Goal: Information Seeking & Learning: Learn about a topic

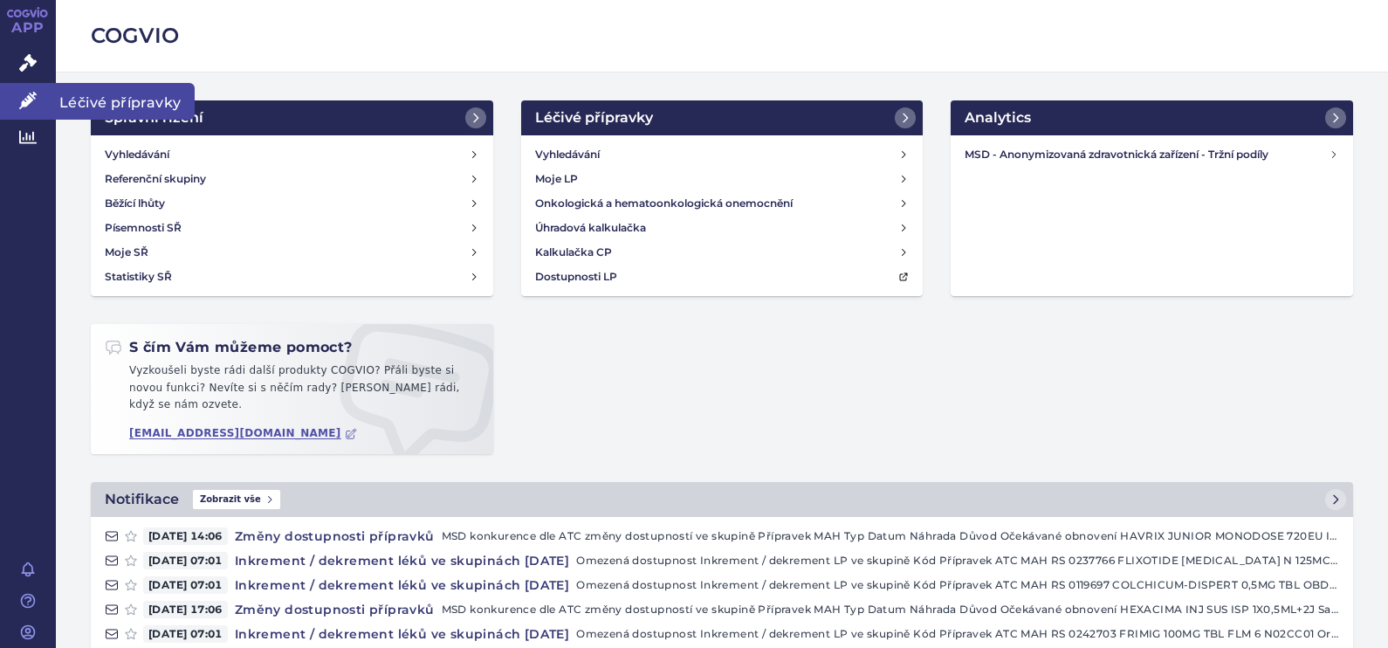
click at [42, 95] on link "Léčivé přípravky" at bounding box center [28, 101] width 56 height 37
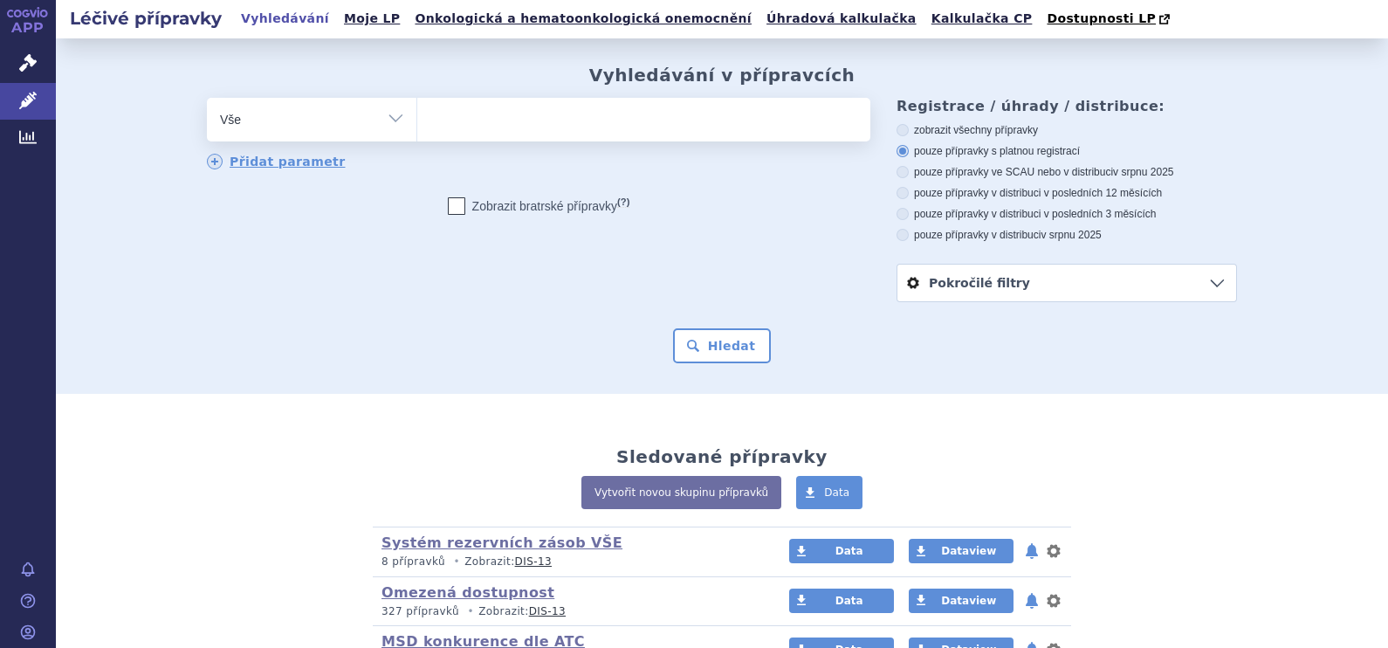
click at [595, 131] on ul at bounding box center [643, 116] width 453 height 37
click at [417, 131] on select at bounding box center [416, 119] width 1 height 44
type input "ze"
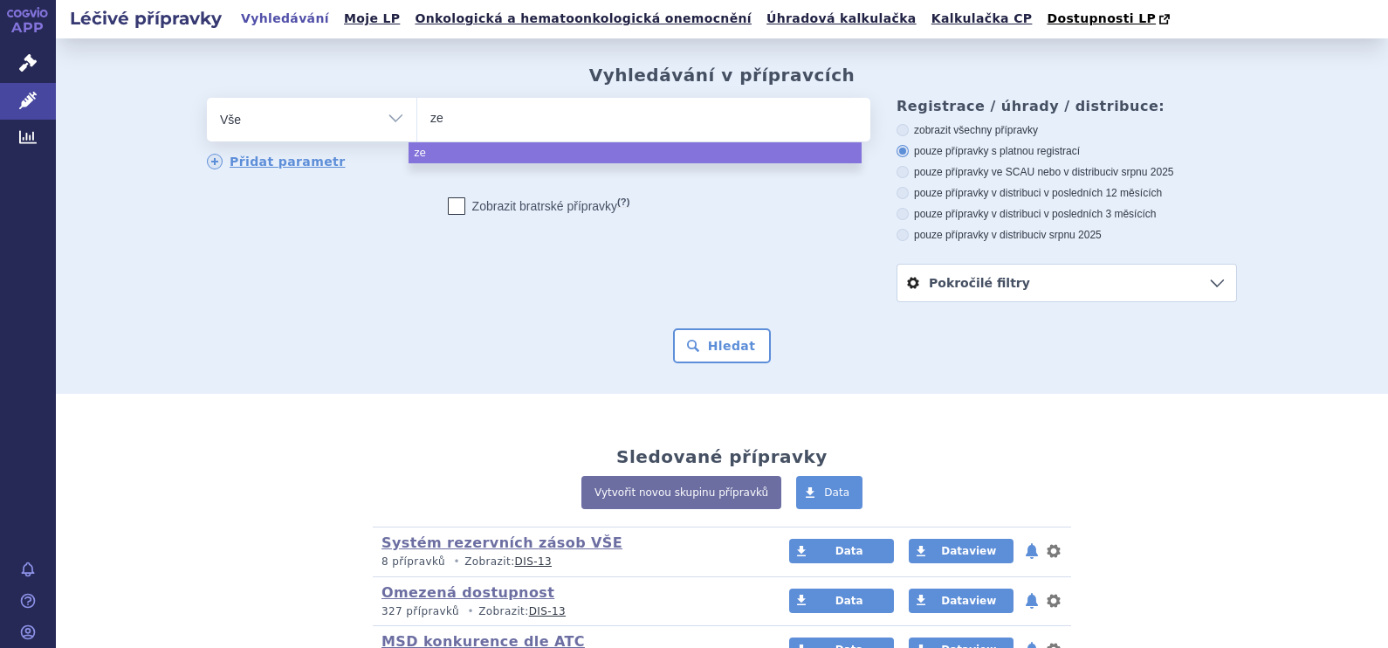
type input "zep"
type input "zepa"
type input "zepat"
type input "zepatie"
type input "zepatier"
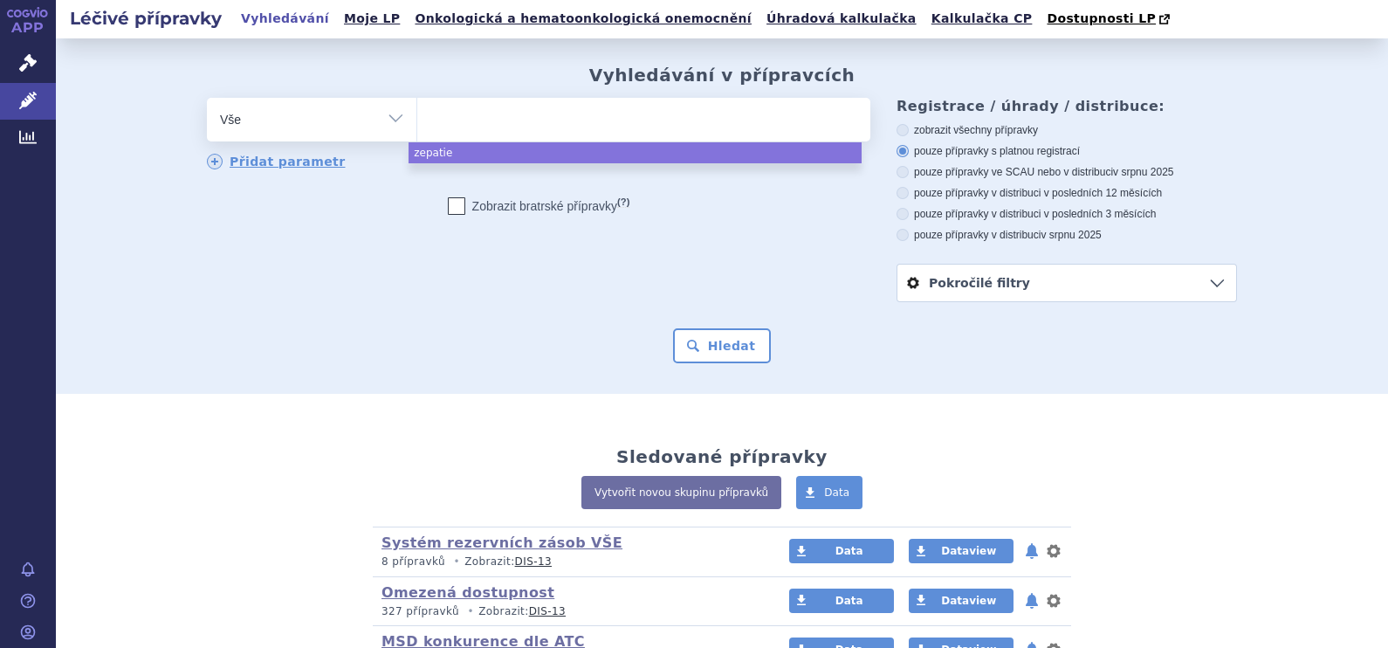
select select "zepatier"
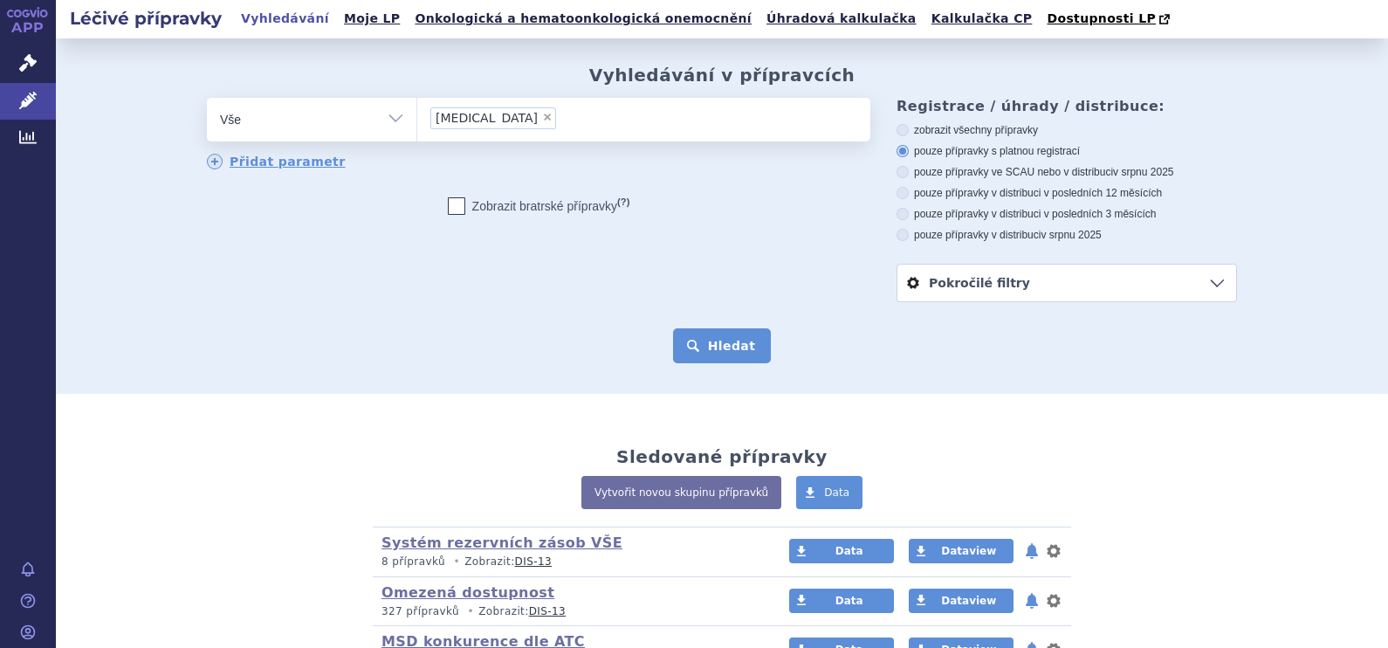
click at [724, 349] on button "Hledat" at bounding box center [722, 345] width 99 height 35
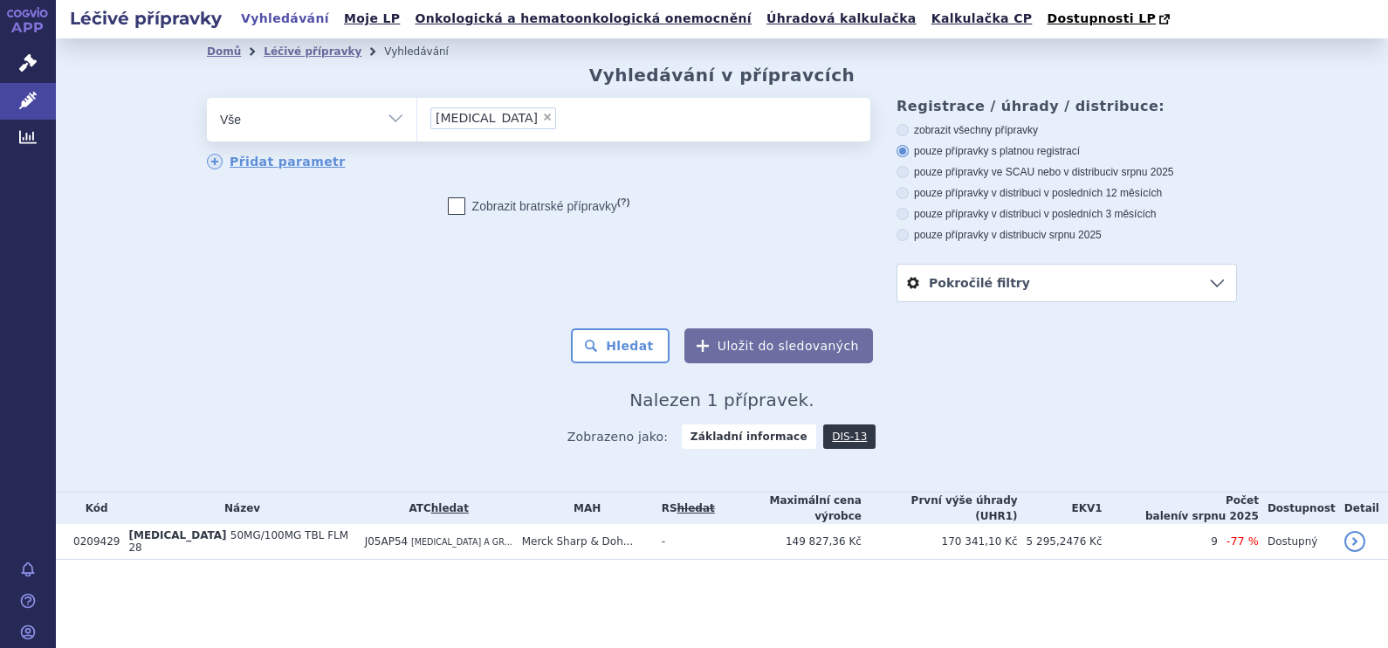
click at [440, 506] on link "hledat" at bounding box center [450, 508] width 38 height 12
click at [431, 504] on link "hledat" at bounding box center [450, 508] width 38 height 12
click at [494, 118] on span "×" at bounding box center [495, 117] width 10 height 10
click at [417, 118] on select "J05AP54" at bounding box center [416, 119] width 1 height 44
select select
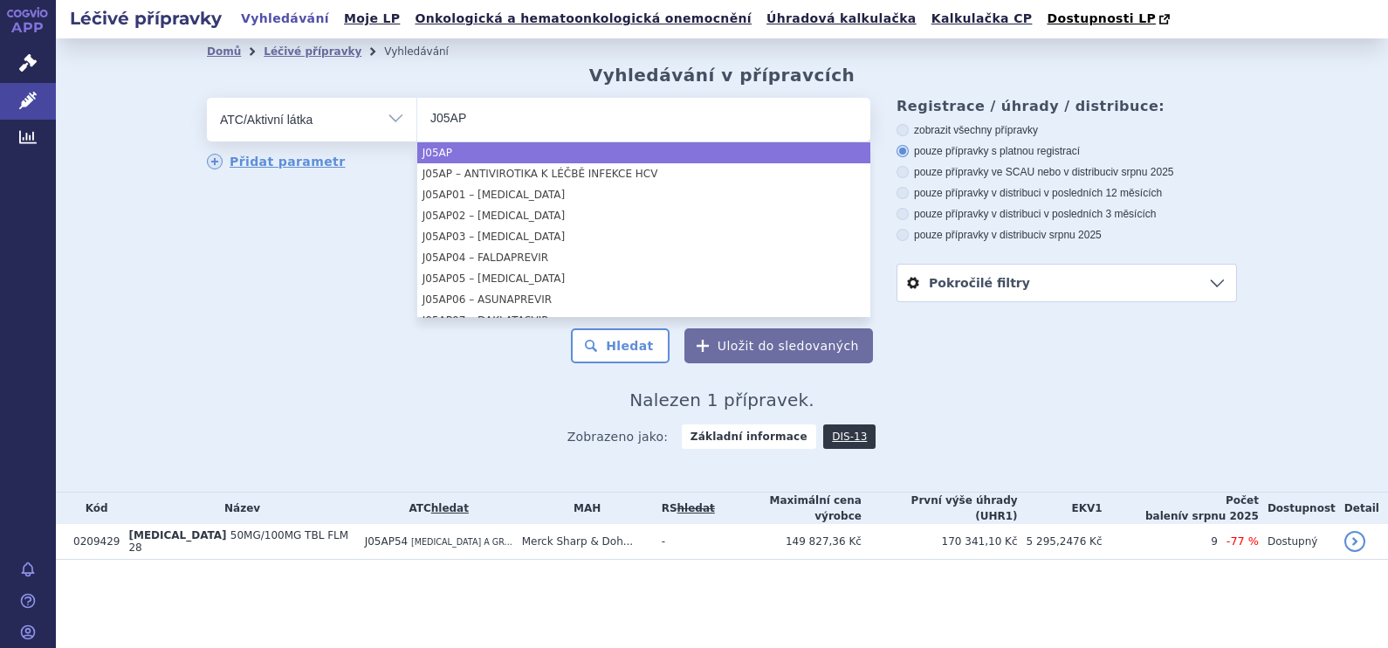
type input "J05AP"
select select "J05AP"
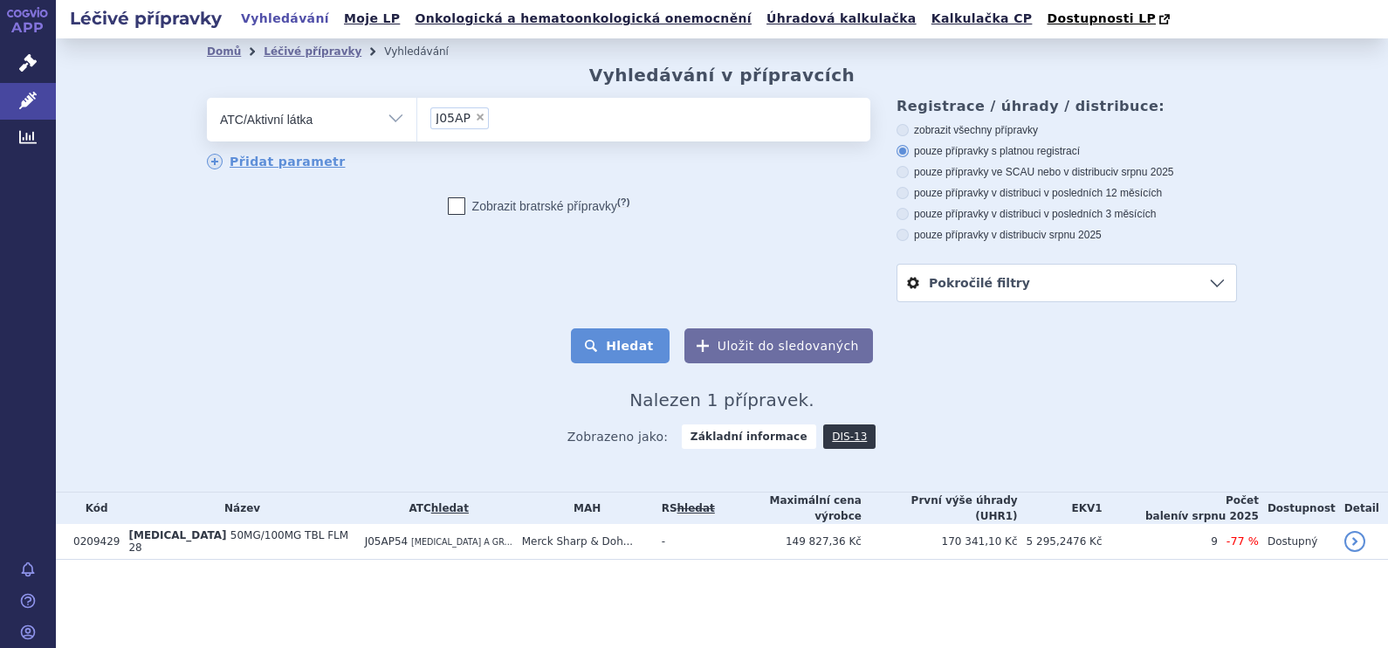
click at [629, 356] on button "Hledat" at bounding box center [620, 345] width 99 height 35
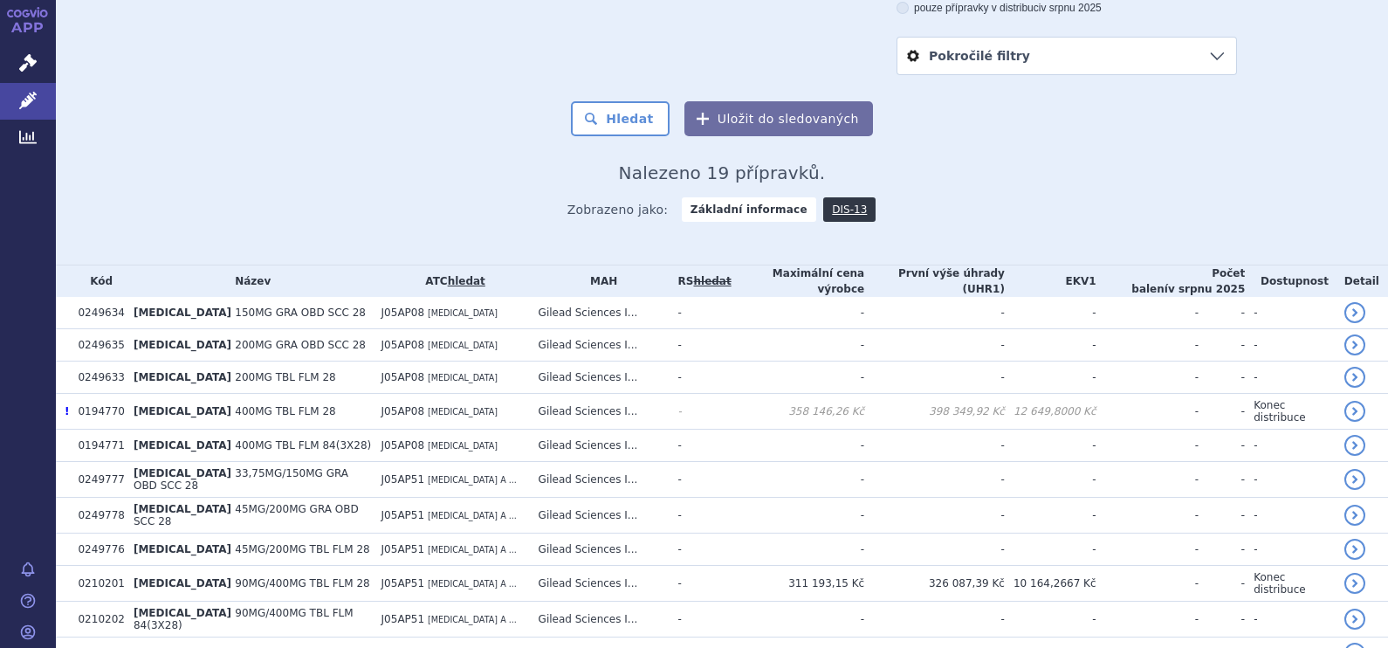
scroll to position [114, 0]
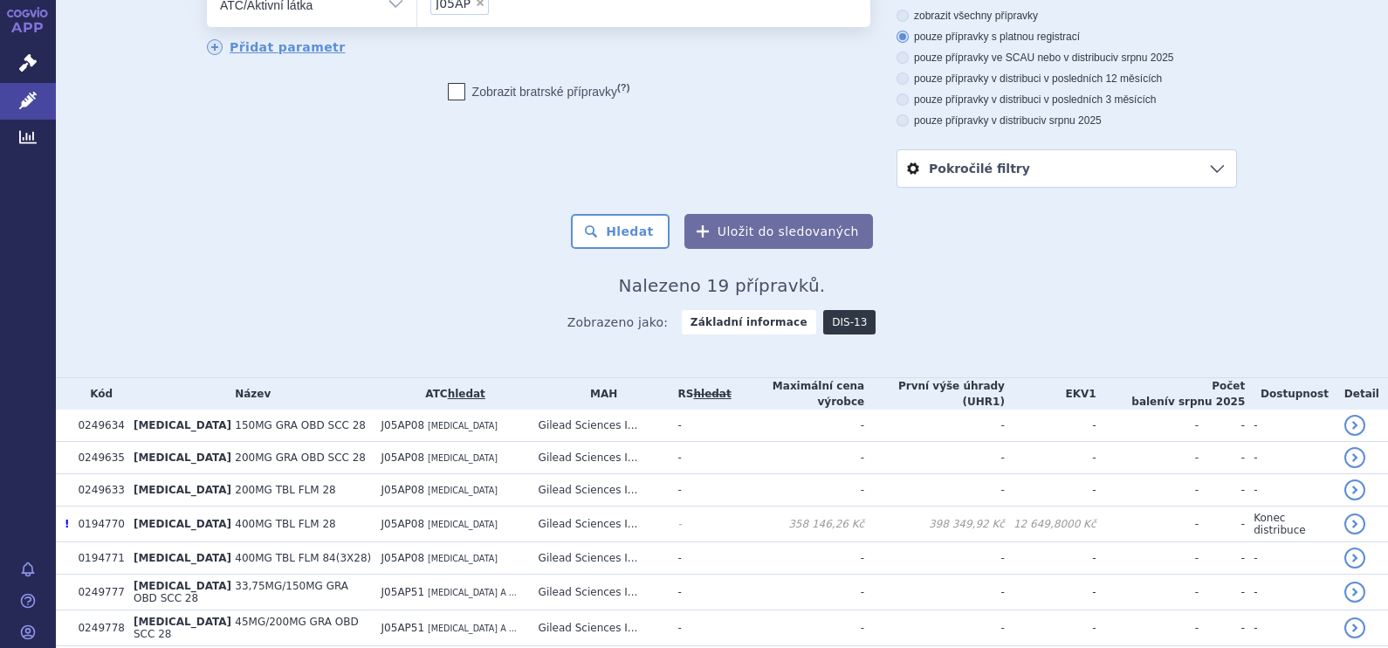
click at [838, 325] on link "DIS-13" at bounding box center [849, 322] width 52 height 24
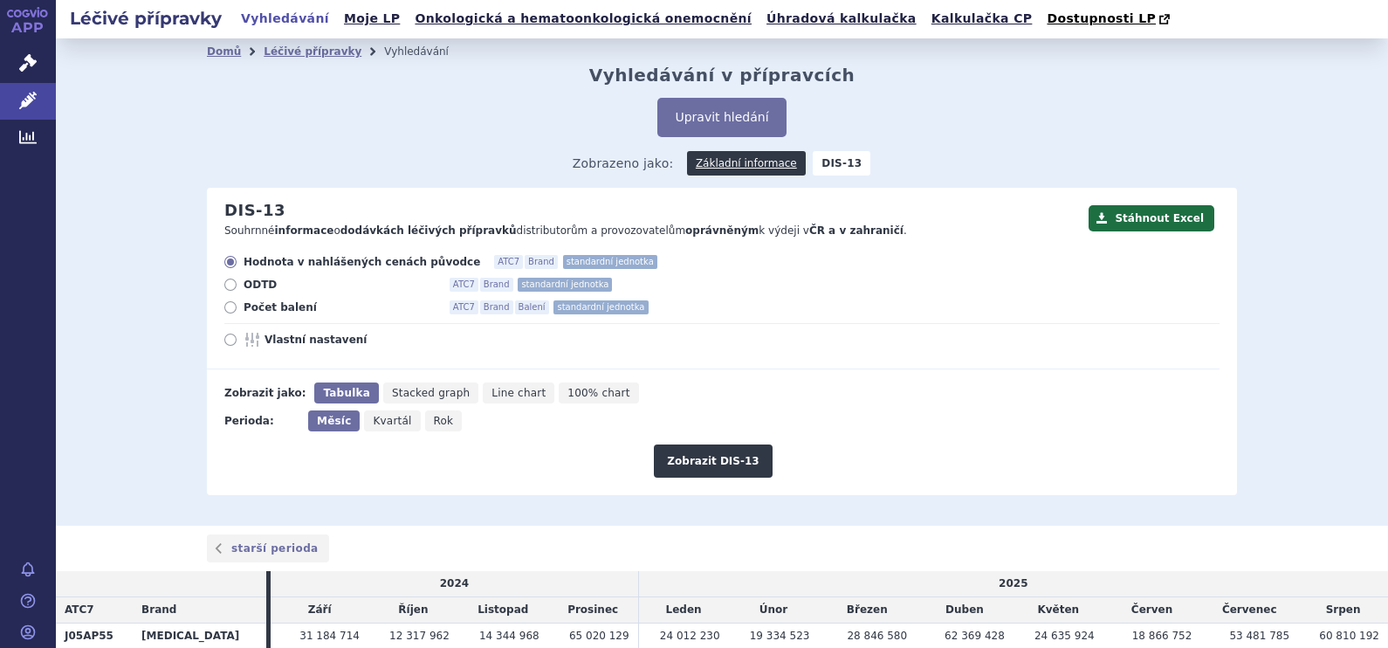
click at [224, 343] on icon at bounding box center [230, 339] width 12 height 12
click at [226, 343] on input "Vlastní nastavení" at bounding box center [231, 341] width 11 height 11
radio input "true"
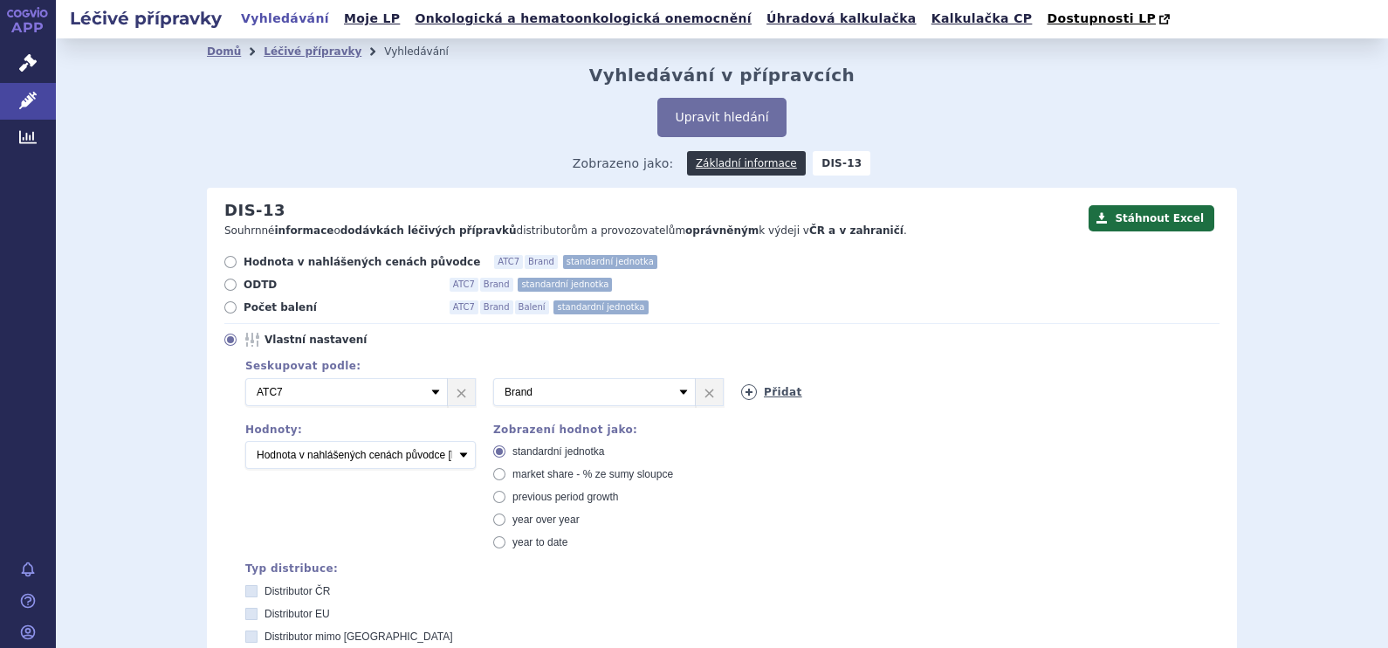
click at [743, 394] on icon at bounding box center [749, 392] width 16 height 16
click at [919, 393] on select "Vyberte groupování ATC3 ATC5 ATC7 Brand Balení SÚKL kód MAH VPOIS Referenční sk…" at bounding box center [842, 392] width 202 height 28
select select "package"
click at [741, 379] on select "Vyberte groupování ATC3 ATC5 ATC7 Brand Balení SÚKL kód MAH VPOIS Referenční sk…" at bounding box center [842, 392] width 202 height 28
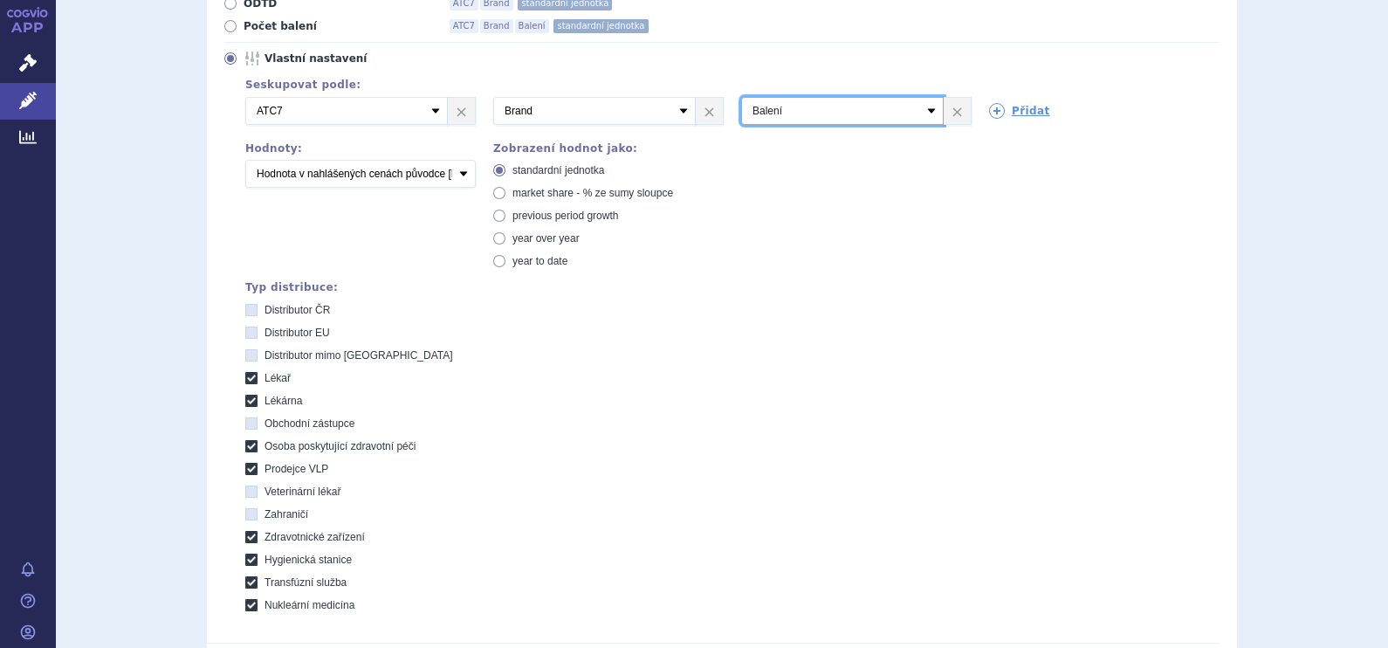
scroll to position [327, 0]
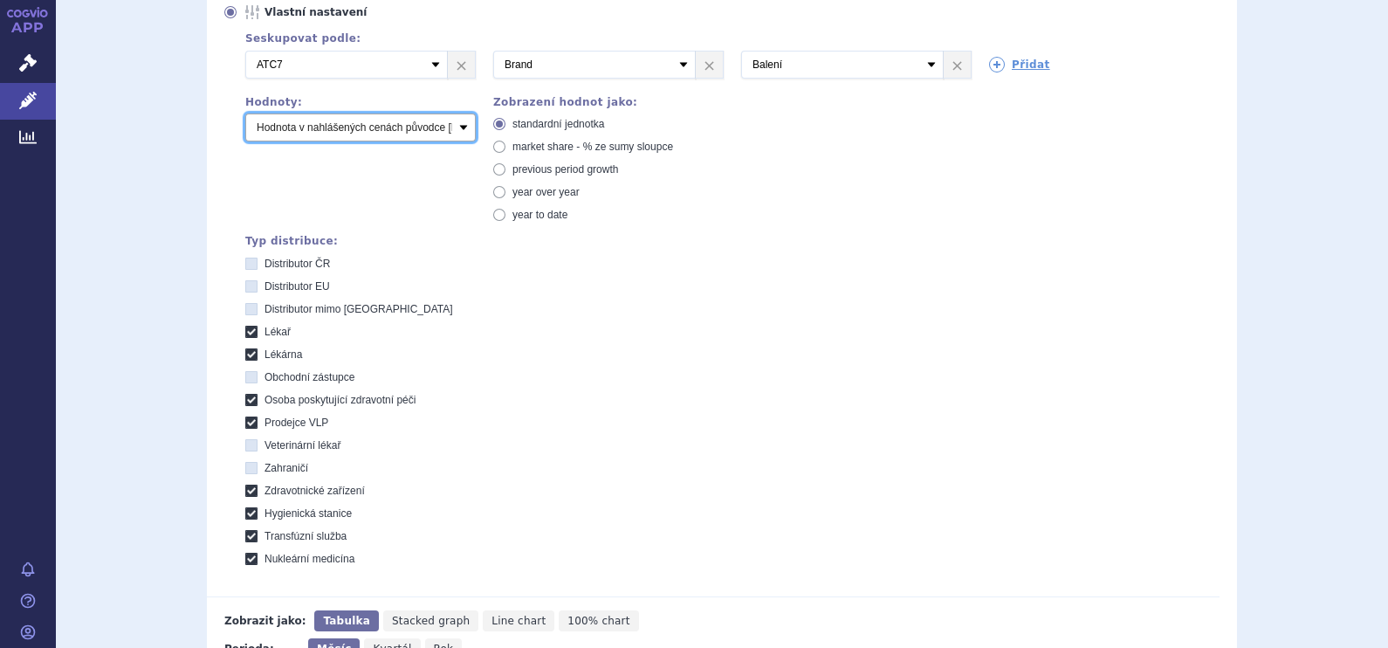
click at [456, 131] on select "Počet balení Hodnota v nahlášených cenách původce [DIS-13] Hodnota v maximálníc…" at bounding box center [360, 127] width 230 height 28
select select "packages"
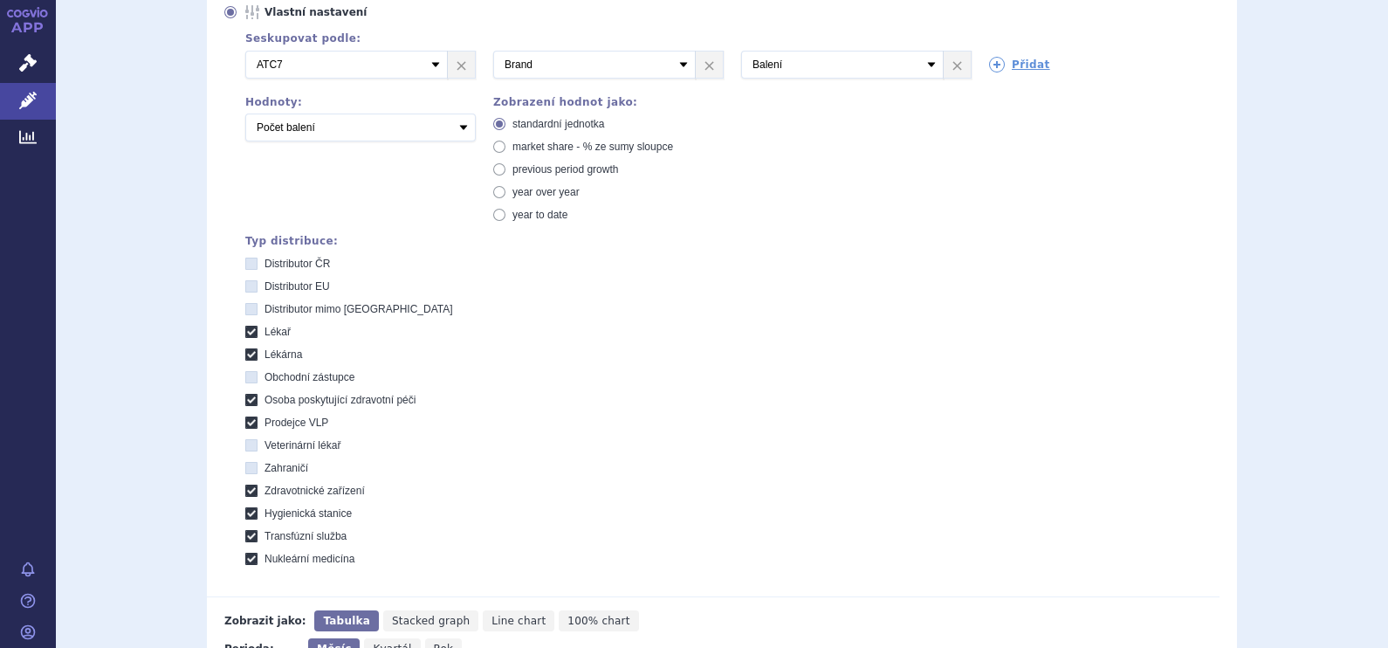
click at [245, 114] on select "Počet balení Hodnota v nahlášených cenách původce [DIS-13] Hodnota v maximálníc…" at bounding box center [360, 127] width 230 height 28
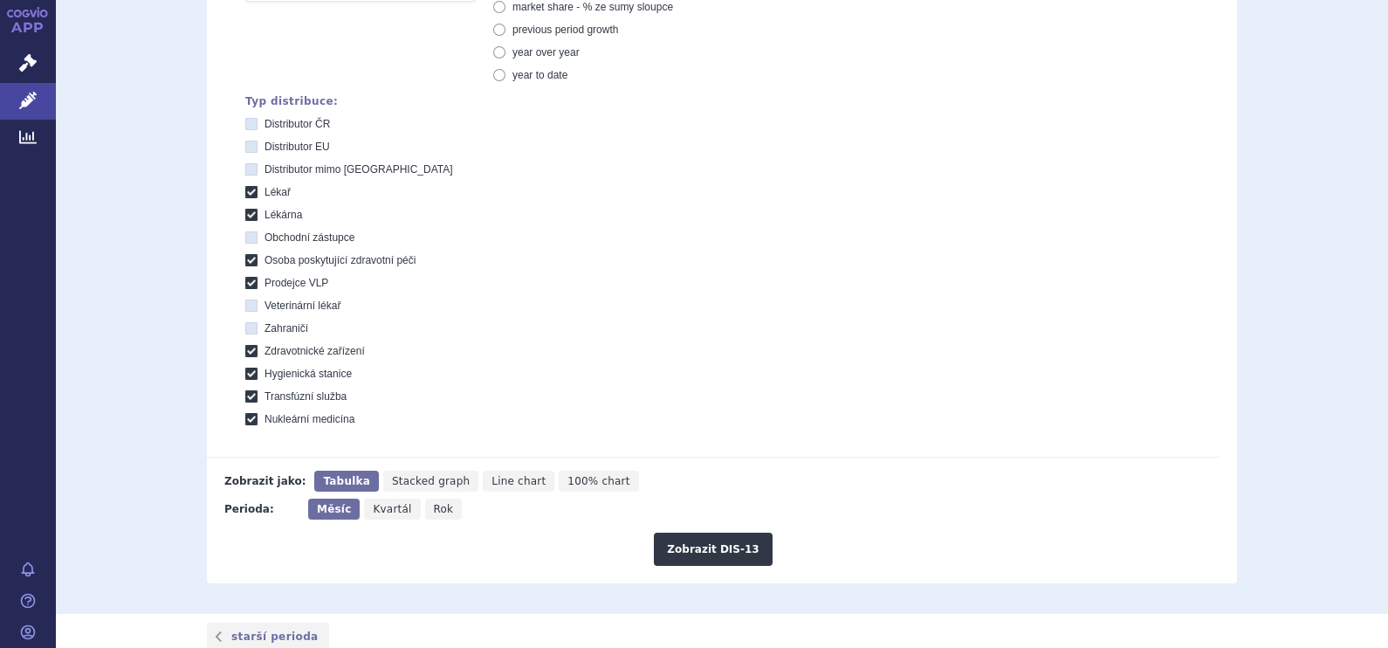
scroll to position [654, 0]
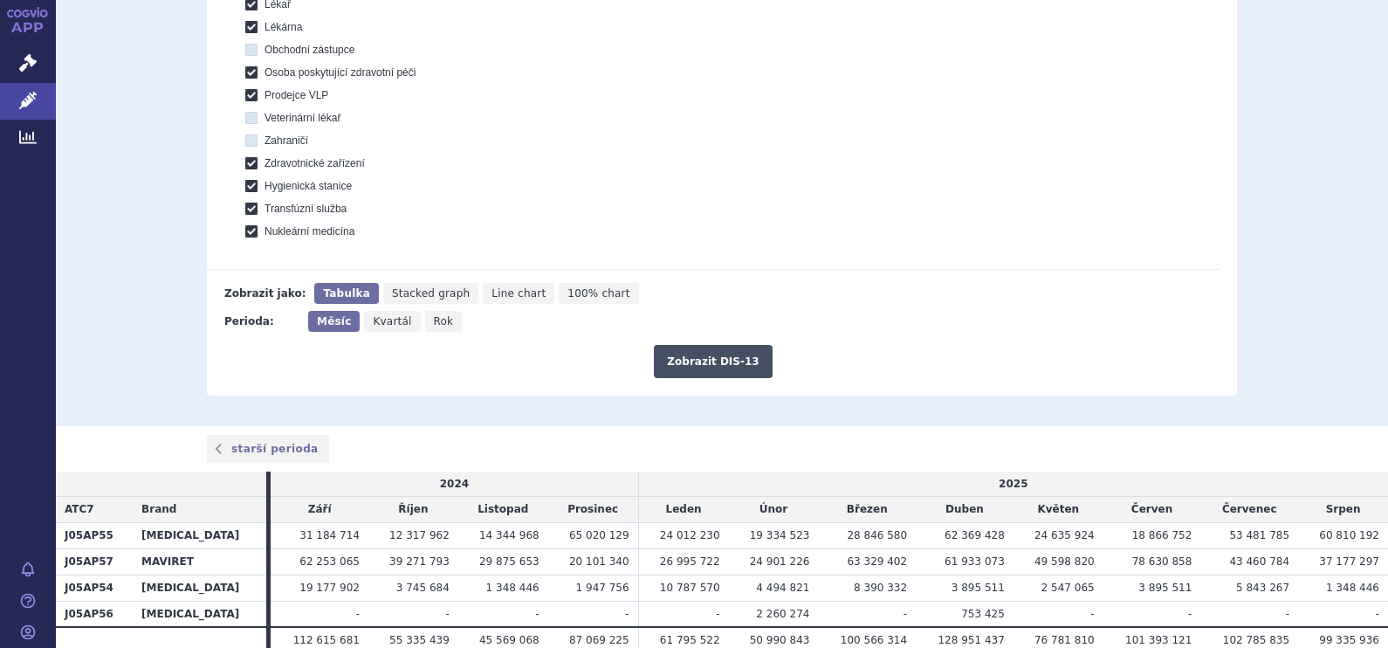
click at [732, 363] on button "Zobrazit DIS-13" at bounding box center [713, 361] width 118 height 33
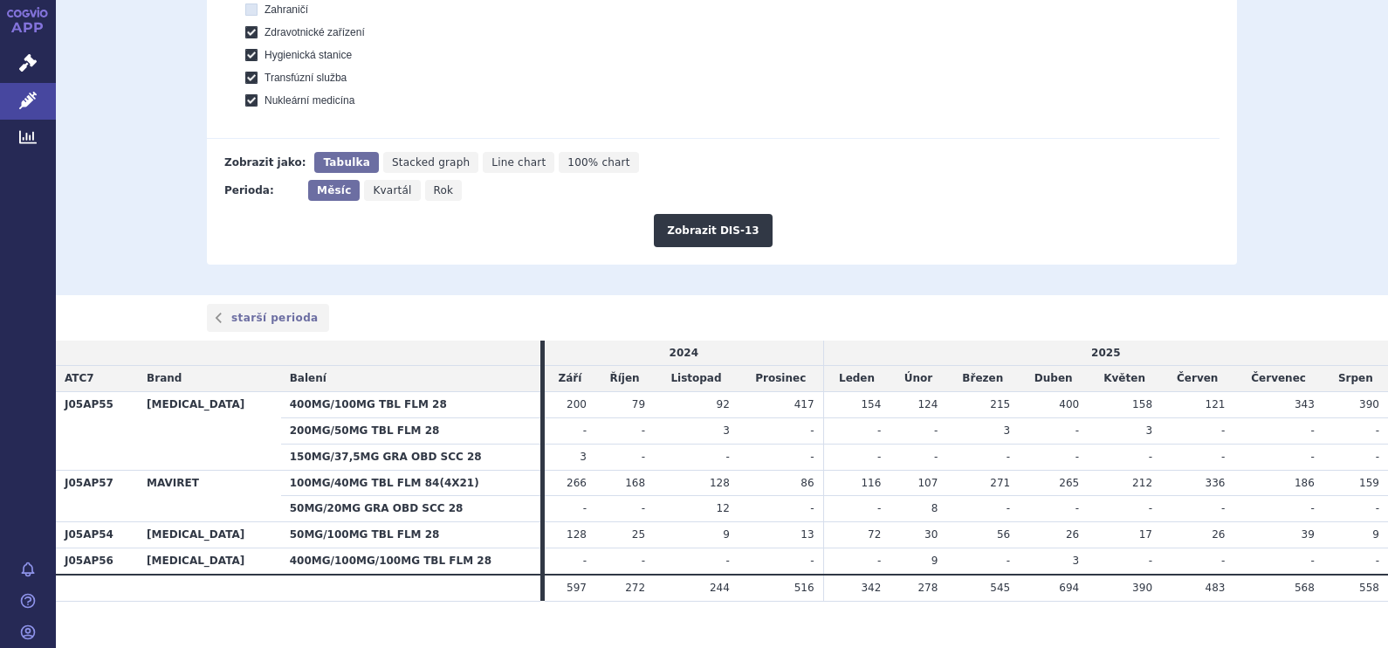
scroll to position [806, 0]
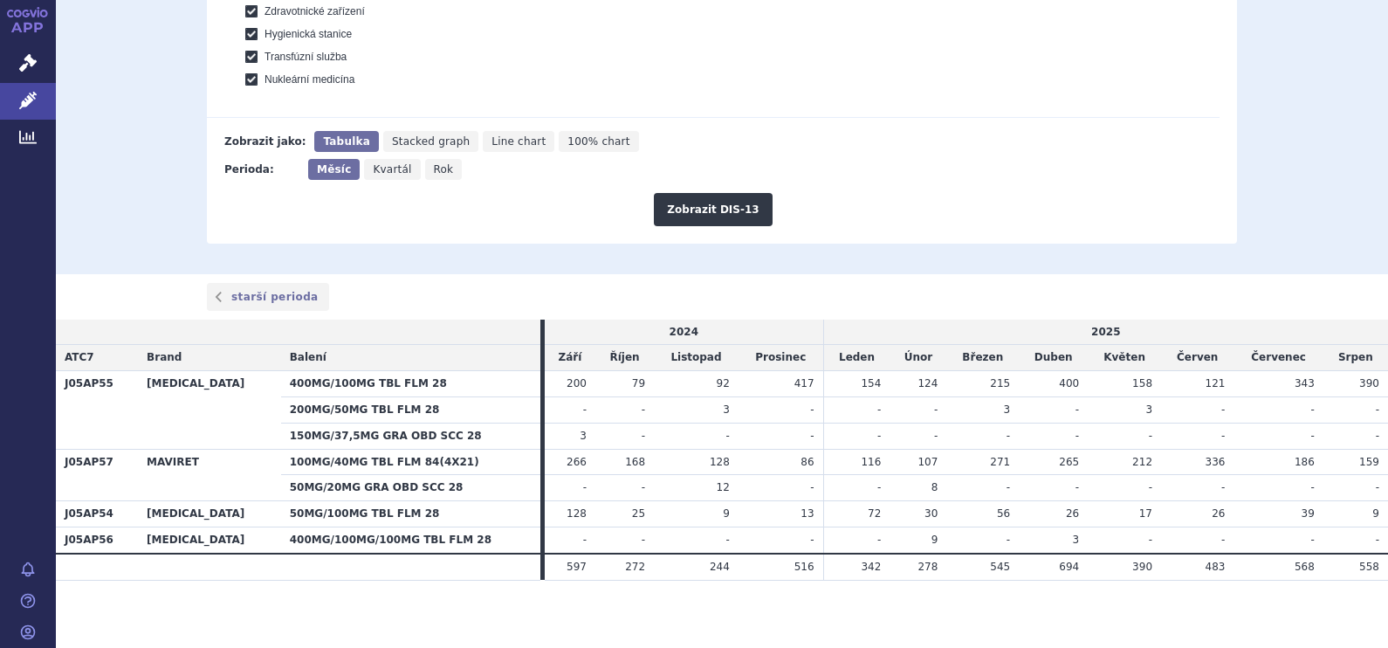
click at [434, 163] on span "Rok" at bounding box center [444, 169] width 20 height 12
click at [425, 161] on input "Rok" at bounding box center [430, 164] width 11 height 11
radio input "true"
click at [707, 203] on button "Zobrazit DIS-13" at bounding box center [713, 209] width 118 height 33
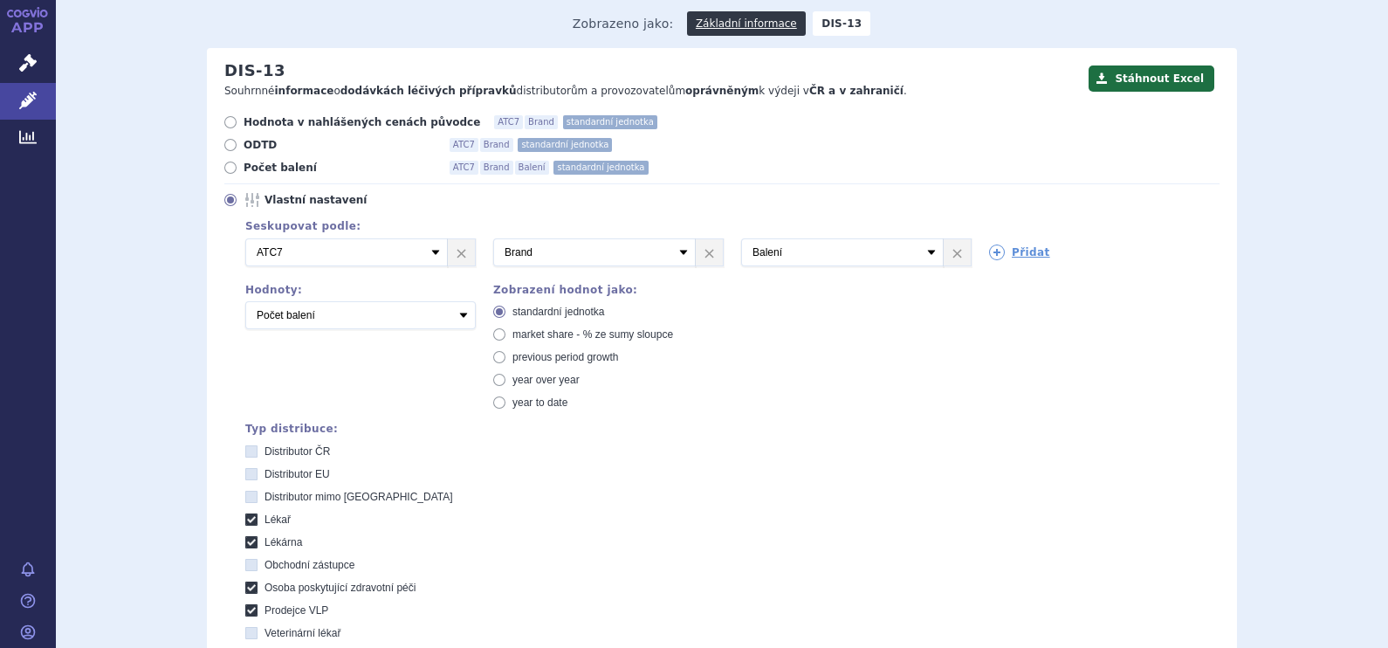
scroll to position [41, 0]
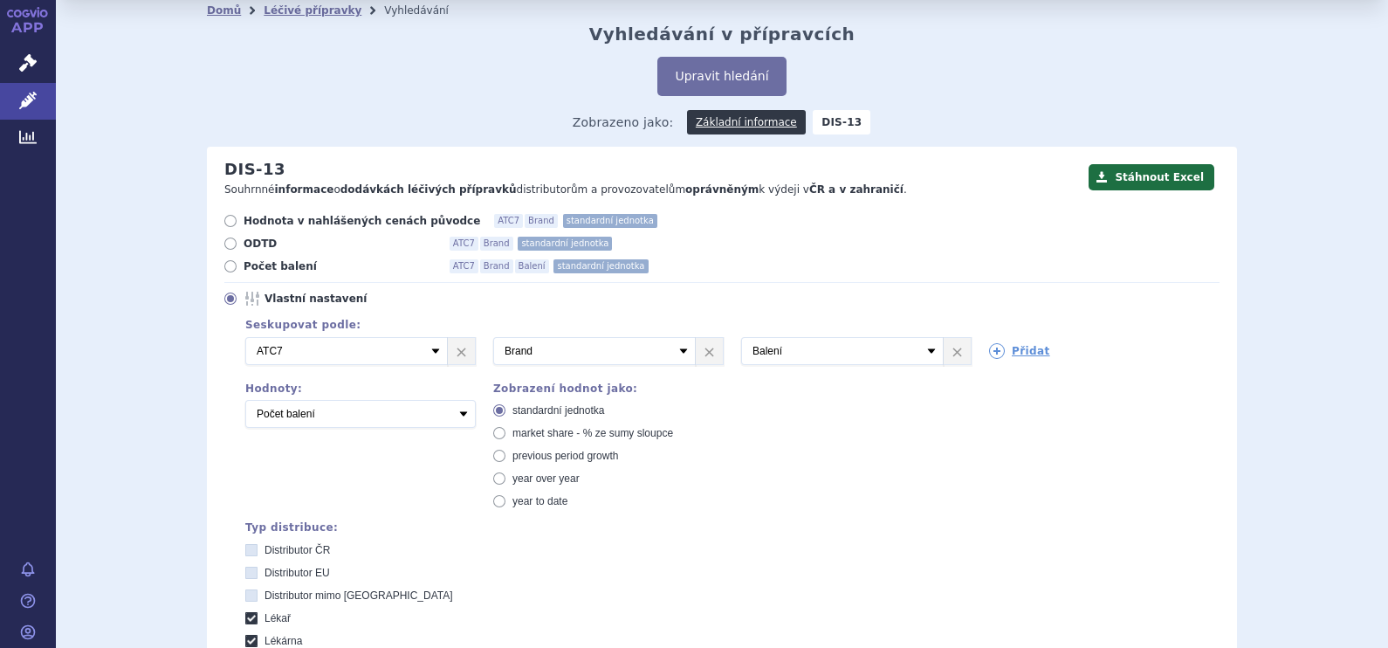
click at [476, 423] on div "Zobrazení hodnot jako: standardní jednotka market share - % ze sumy sloupce pre…" at bounding box center [600, 449] width 248 height 134
click at [458, 419] on select "Počet balení Hodnota v nahlášených cenách původce [DIS-13] Hodnota v maximálníc…" at bounding box center [360, 414] width 230 height 28
select select "disExFactoryPrice"
click at [245, 400] on select "Počet balení Hodnota v nahlášených cenách původce [DIS-13] Hodnota v maximálníc…" at bounding box center [360, 414] width 230 height 28
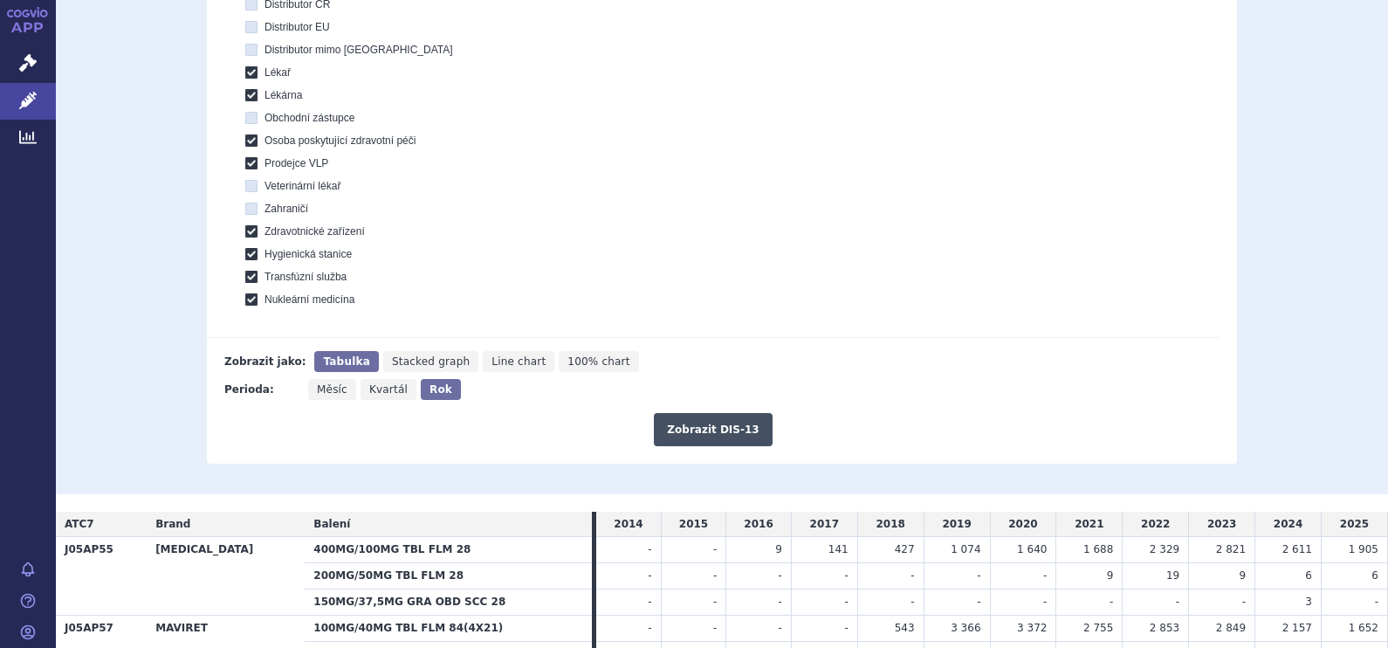
click at [736, 419] on button "Zobrazit DIS-13" at bounding box center [713, 429] width 118 height 33
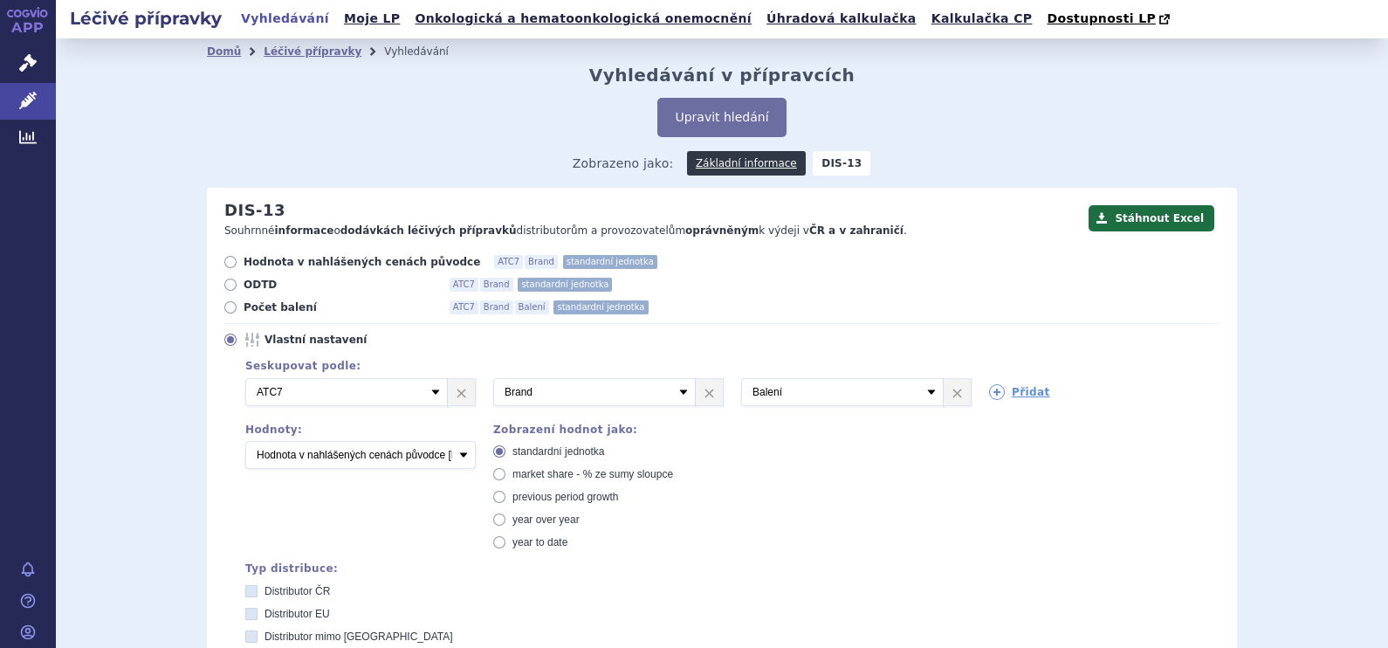
scroll to position [805, 0]
